Goal: Information Seeking & Learning: Find specific fact

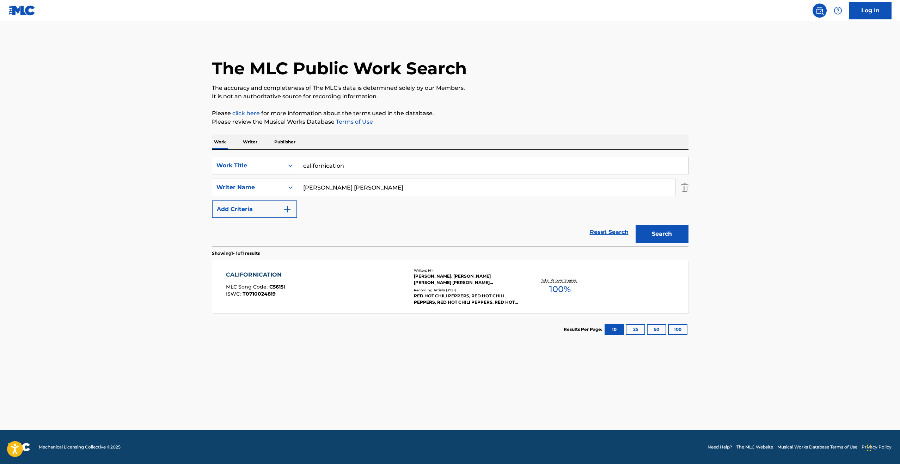
drag, startPoint x: 366, startPoint y: 169, endPoint x: 291, endPoint y: 166, distance: 74.8
click at [292, 166] on div "SearchWithCriteriac66a9bf3-680f-4920-9d32-e3ff2c3236e0 Work Title californicati…" at bounding box center [450, 166] width 477 height 18
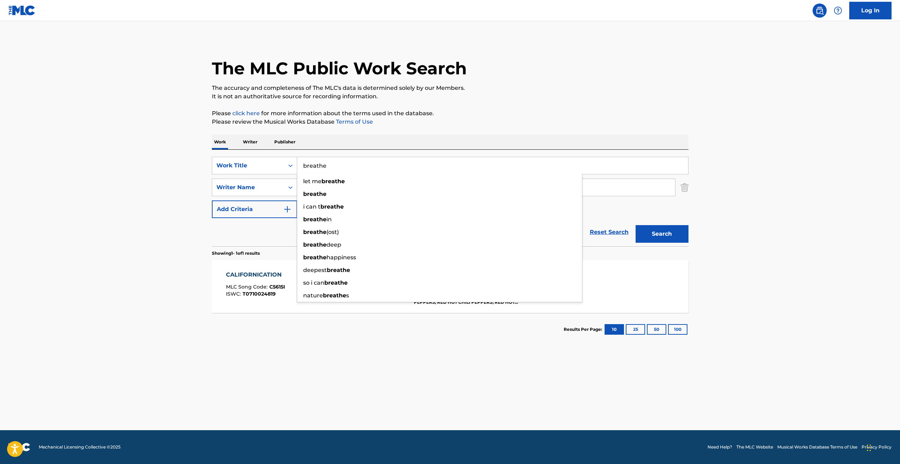
type input "breathe"
click at [384, 129] on div "The MLC Public Work Search The accuracy and completeness of The MLC's data is d…" at bounding box center [450, 193] width 494 height 308
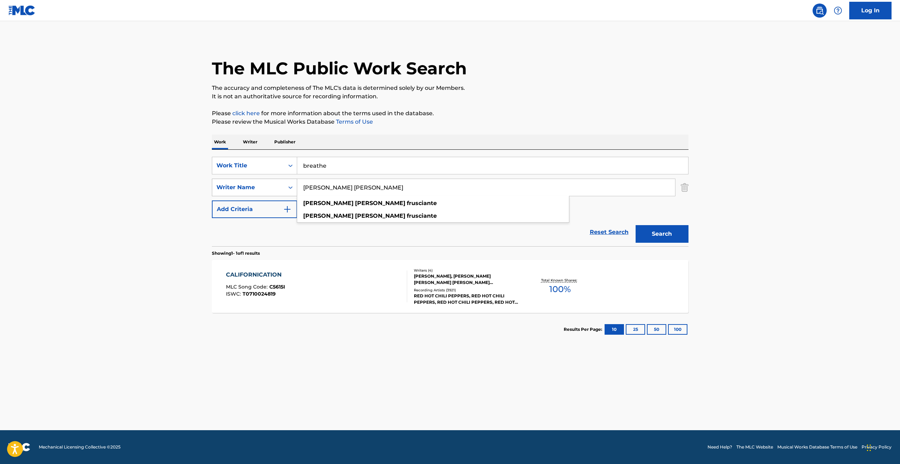
drag, startPoint x: 390, startPoint y: 188, endPoint x: 294, endPoint y: 185, distance: 96.3
click at [294, 185] on div "SearchWithCriteria5ed5fe54-53ae-4a78-8676-eb4e000f887b Writer Name [PERSON_NAME…" at bounding box center [450, 188] width 477 height 18
click at [309, 188] on input "gimour" at bounding box center [486, 187] width 378 height 17
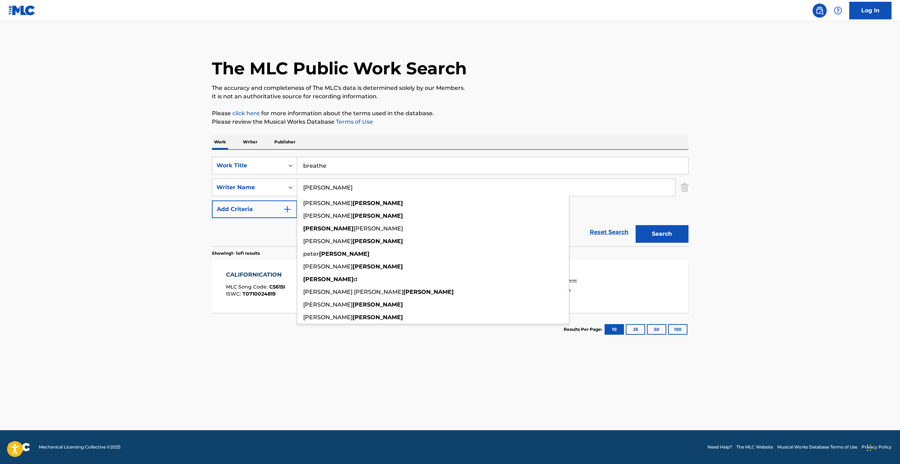
click at [302, 187] on input "[PERSON_NAME]" at bounding box center [486, 187] width 378 height 17
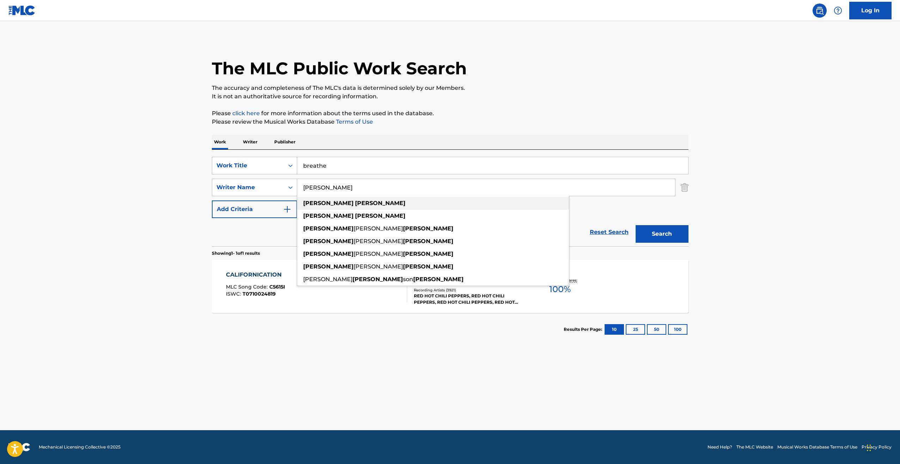
type input "[PERSON_NAME]"
click at [435, 207] on div "[PERSON_NAME]" at bounding box center [433, 203] width 272 height 13
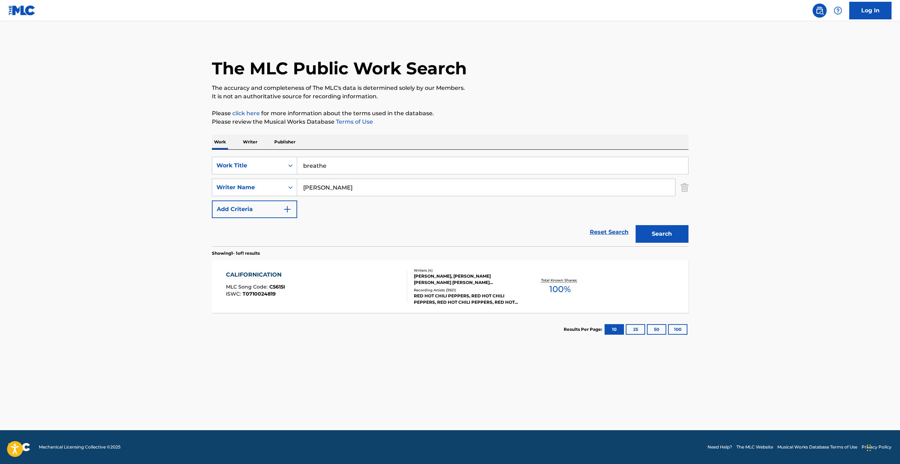
click at [650, 233] on button "Search" at bounding box center [662, 234] width 53 height 18
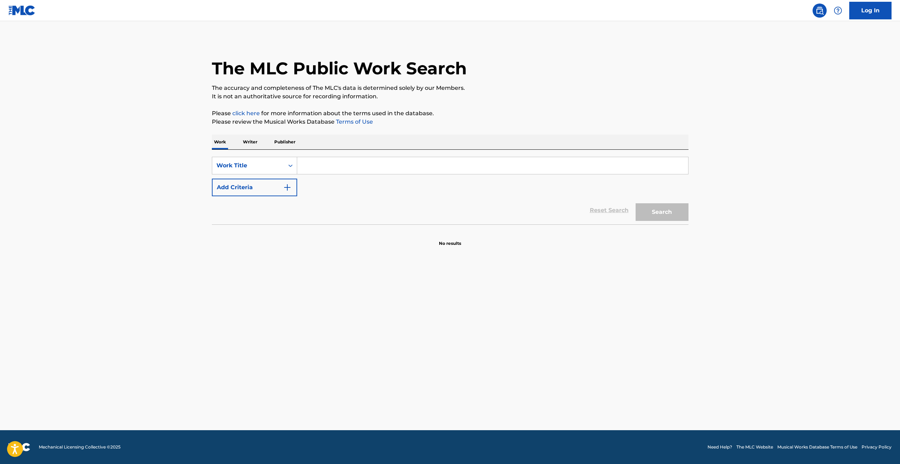
click at [365, 168] on input "Search Form" at bounding box center [492, 165] width 391 height 17
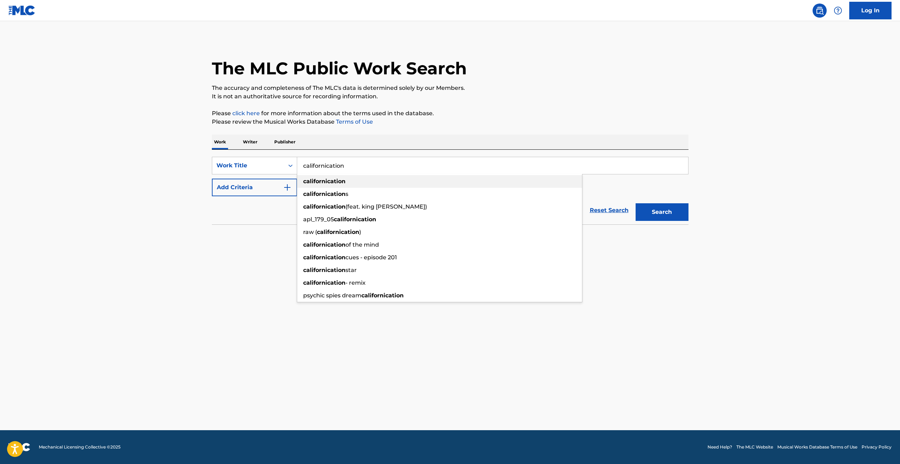
type input "californication"
click at [337, 179] on strong "californication" at bounding box center [324, 181] width 42 height 7
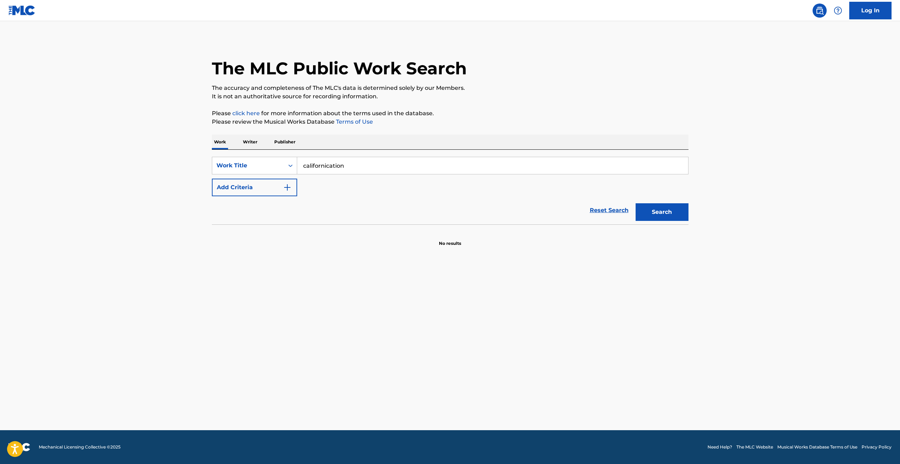
click at [289, 191] on img "Search Form" at bounding box center [287, 187] width 8 height 8
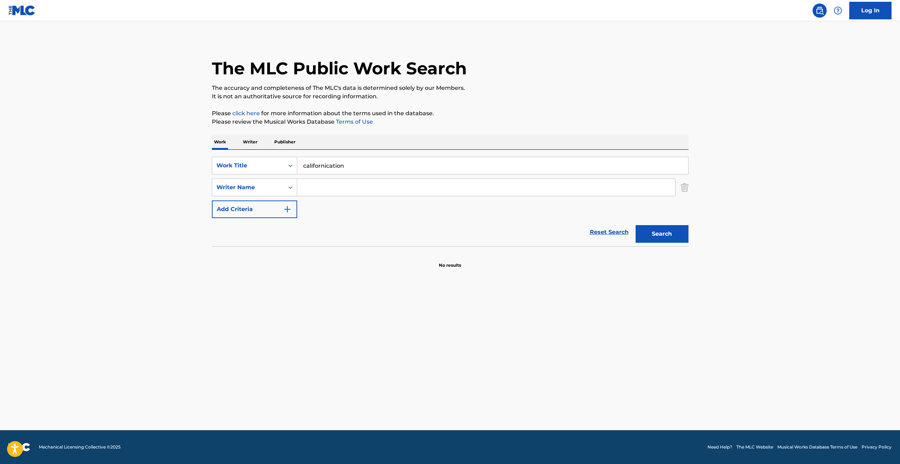
click at [324, 189] on input "Search Form" at bounding box center [486, 187] width 378 height 17
type input "anthony kiedis"
drag, startPoint x: 325, startPoint y: 203, endPoint x: 384, endPoint y: 203, distance: 58.9
click at [327, 203] on strong "[PERSON_NAME]" at bounding box center [328, 203] width 50 height 7
click at [651, 236] on button "Search" at bounding box center [662, 234] width 53 height 18
